Goal: Find specific page/section: Find specific page/section

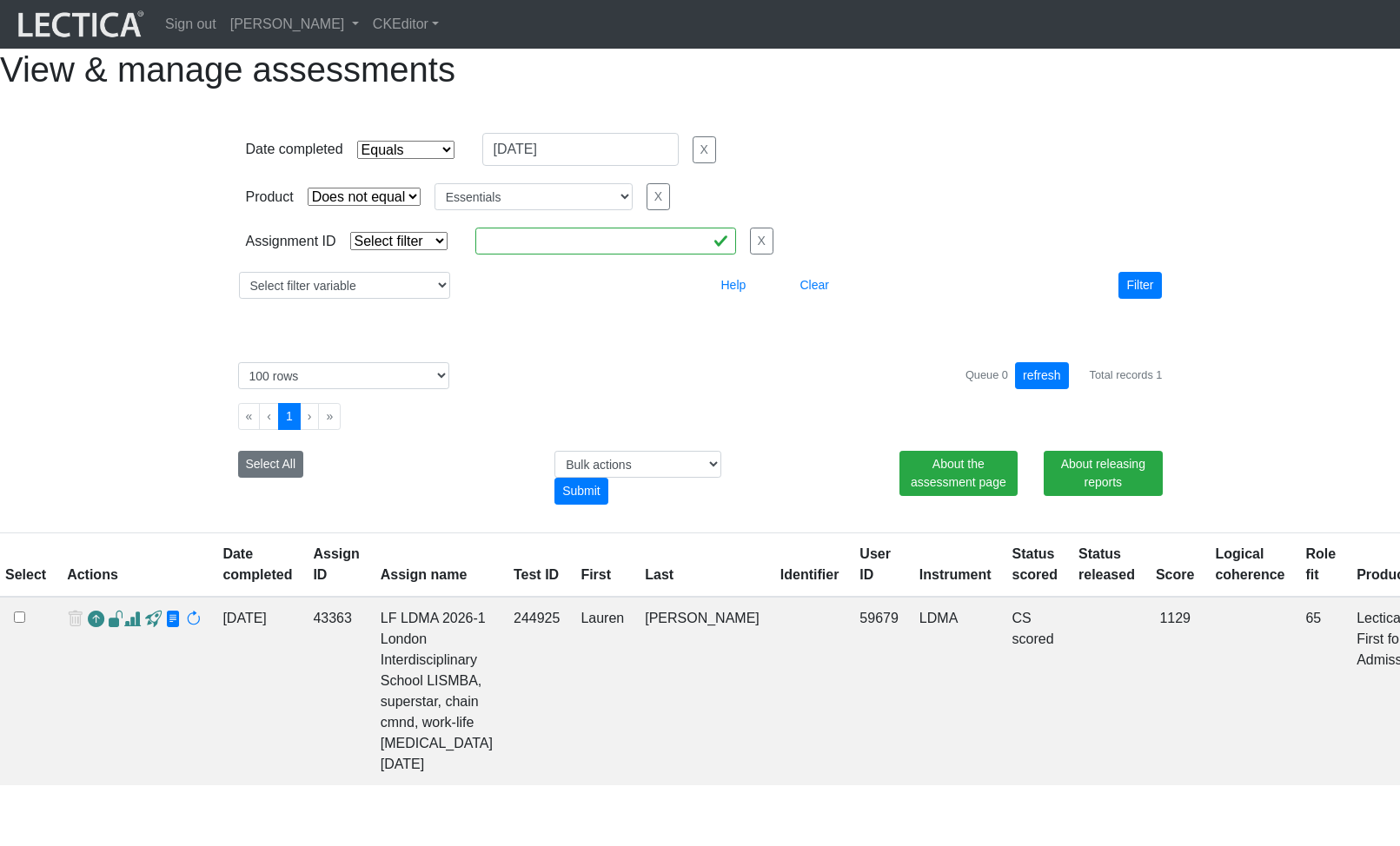
select select "contains"
select select "not_iexact"
select select "Essentials"
select select "100"
click at [361, 35] on link "[PERSON_NAME]" at bounding box center [295, 24] width 143 height 35
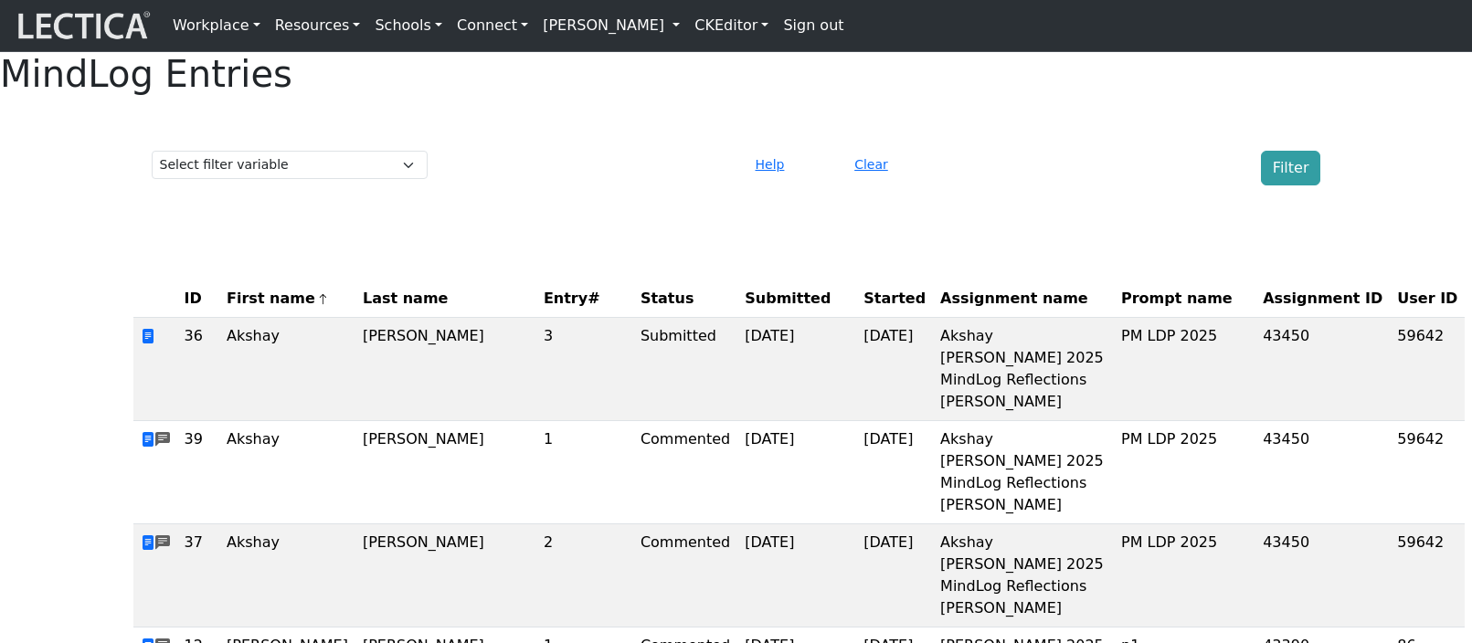
click at [668, 32] on link "[PERSON_NAME]" at bounding box center [611, 25] width 152 height 37
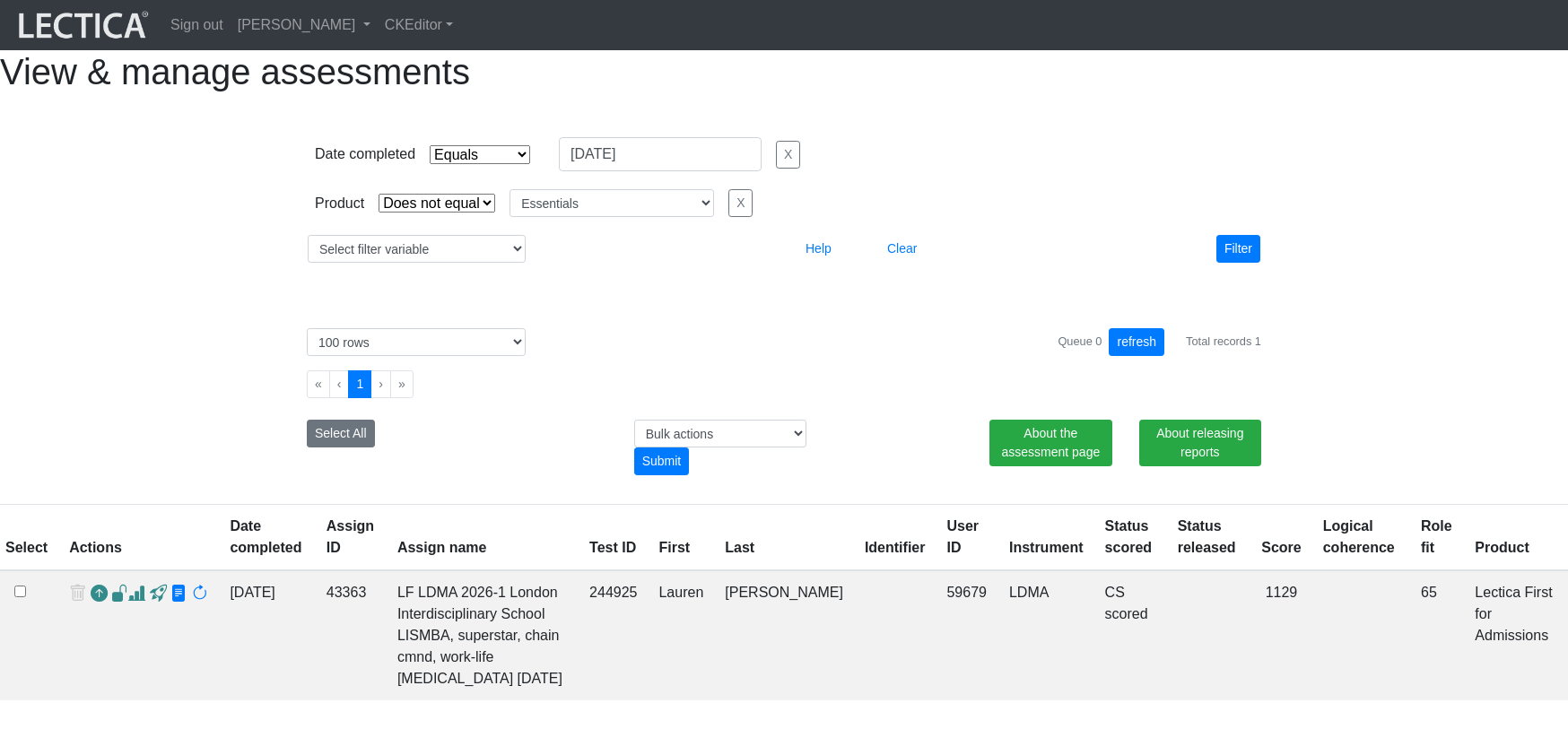
select select "contains"
select select "not_iexact"
select select "Essentials"
select select "100"
